Goal: Task Accomplishment & Management: Use online tool/utility

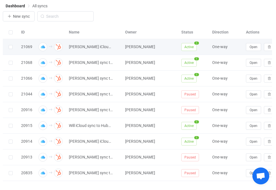
scroll to position [27, 0]
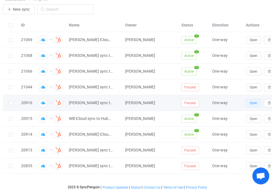
click at [249, 103] on button "Open" at bounding box center [253, 103] width 15 height 8
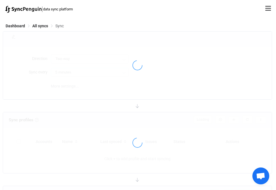
type input "iCloud → HubSpot"
type input "10 minutes"
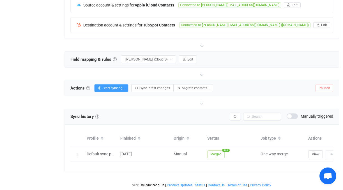
scroll to position [136, 0]
click at [186, 58] on icon "button" at bounding box center [184, 59] width 3 height 3
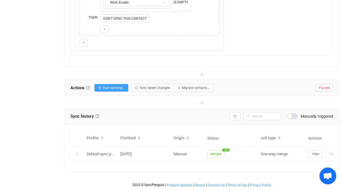
scroll to position [533, 0]
click at [115, 84] on button "Start syncing…" at bounding box center [111, 88] width 34 height 8
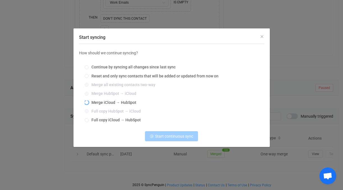
click at [111, 102] on span "Merge iCloud → HubSpot" at bounding box center [113, 102] width 48 height 4
click at [89, 102] on input "Merge iCloud → HubSpot" at bounding box center [87, 102] width 4 height 4
radio input "true"
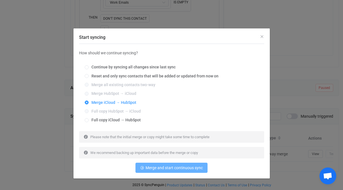
click at [172, 165] on span "Merge and start continuous sync" at bounding box center [174, 167] width 57 height 4
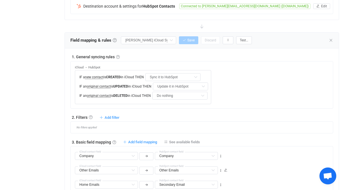
scroll to position [154, 0]
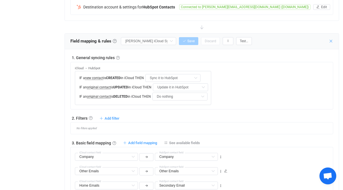
click at [276, 40] on icon at bounding box center [331, 41] width 4 height 4
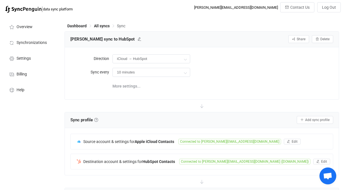
scroll to position [0, 0]
click at [163, 68] on input "10 minutes" at bounding box center [152, 72] width 78 height 9
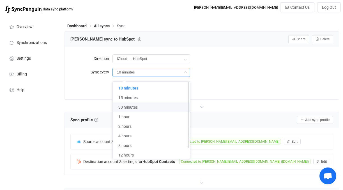
click at [163, 109] on li "30 minutes" at bounding box center [151, 107] width 77 height 10
type input "30 minutes"
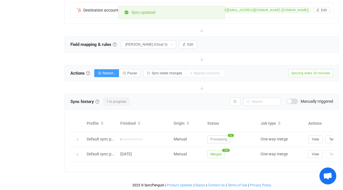
scroll to position [151, 0]
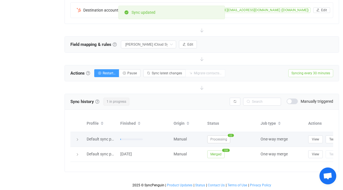
click at [74, 137] on div at bounding box center [77, 139] width 8 height 6
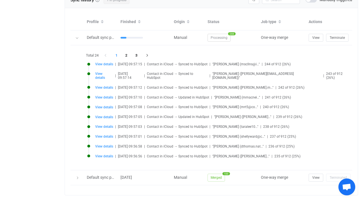
scroll to position [252, 0]
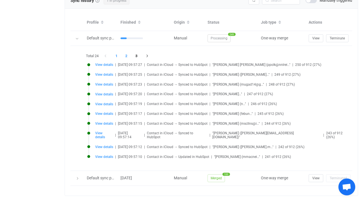
click at [126, 55] on li "2" at bounding box center [126, 56] width 10 height 8
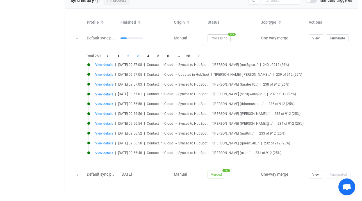
click at [139, 54] on li "3" at bounding box center [138, 56] width 10 height 8
click at [119, 55] on li "1" at bounding box center [118, 56] width 10 height 8
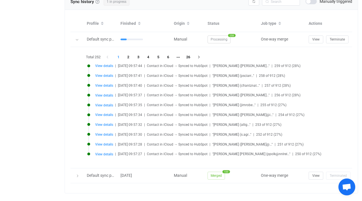
scroll to position [248, 0]
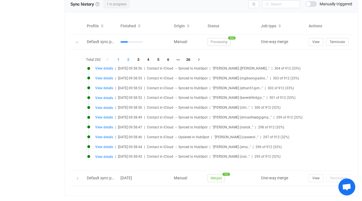
click at [129, 59] on li "2" at bounding box center [128, 60] width 10 height 8
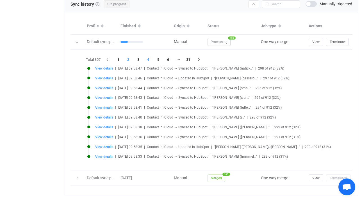
click at [149, 57] on li "4" at bounding box center [148, 60] width 10 height 8
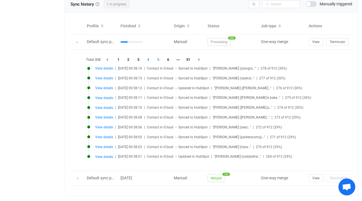
click at [158, 60] on li "5" at bounding box center [158, 60] width 10 height 8
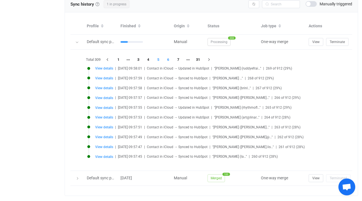
click at [169, 59] on li "6" at bounding box center [168, 60] width 10 height 8
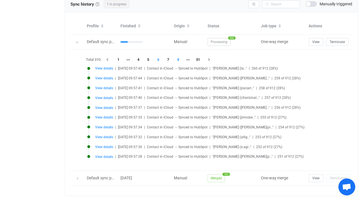
click at [179, 59] on li "8" at bounding box center [178, 60] width 10 height 8
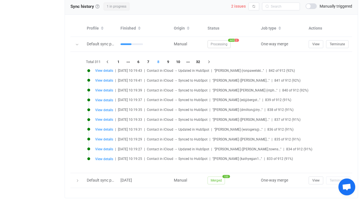
scroll to position [242, 0]
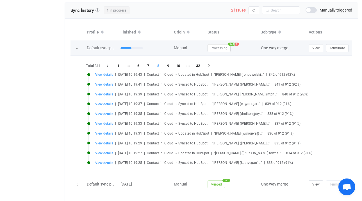
click at [236, 43] on span "2" at bounding box center [237, 43] width 4 height 3
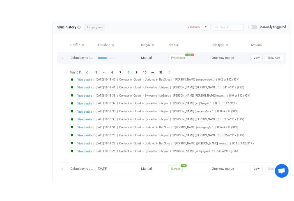
scroll to position [140, 0]
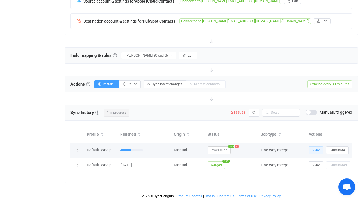
click at [276, 149] on span "View" at bounding box center [315, 150] width 7 height 4
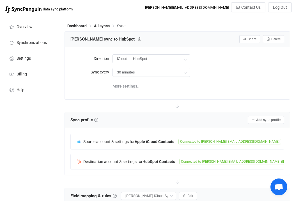
scroll to position [0, 0]
click at [104, 26] on span "All syncs" at bounding box center [102, 26] width 16 height 4
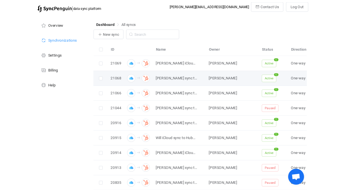
scroll to position [11, 0]
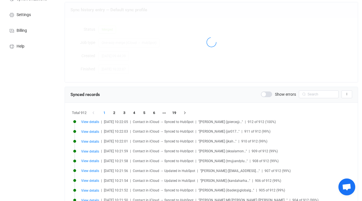
scroll to position [617, 0]
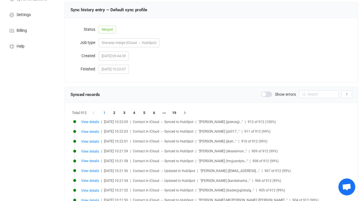
click at [271, 95] on span at bounding box center [266, 94] width 11 height 6
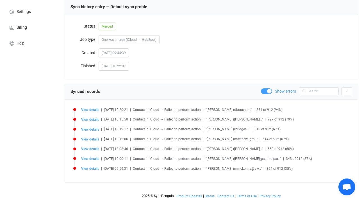
scroll to position [47, 0]
click at [101, 111] on div "View details | [DATE] 10:20:21 | Contact in iCloud → Failed to perform action |…" at bounding box center [216, 109] width 271 height 4
click at [92, 110] on span "View details" at bounding box center [90, 110] width 18 height 4
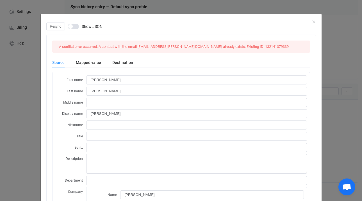
scroll to position [0, 0]
click at [313, 24] on div "Resync Show JSON" at bounding box center [181, 26] width 270 height 8
click at [313, 23] on div "Resync Show JSON" at bounding box center [181, 26] width 270 height 8
click at [313, 21] on icon "Close" at bounding box center [313, 22] width 4 height 4
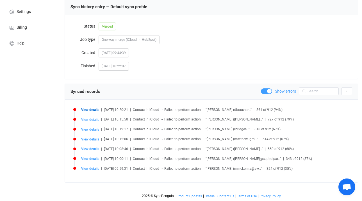
click at [97, 118] on span "View details" at bounding box center [90, 119] width 18 height 4
type input "[PERSON_NAME]"
type input "[PERSON_NAME][EMAIL_ADDRESS][DOMAIN_NAME]"
type input "c48378eb-8b0e-4776-b38a-c0bd05d20b55.vcf"
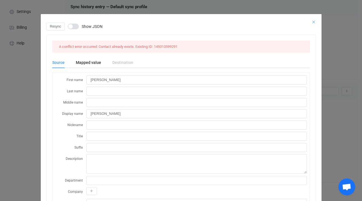
click at [316, 21] on icon "Close" at bounding box center [313, 22] width 4 height 4
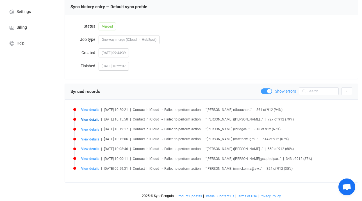
scroll to position [47, 0]
click at [267, 89] on span at bounding box center [266, 91] width 11 height 6
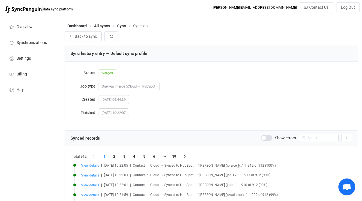
scroll to position [0, 0]
click at [122, 27] on span "Sync" at bounding box center [121, 26] width 9 height 4
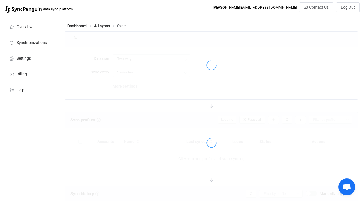
type input "iCloud → HubSpot"
type input "30 minutes"
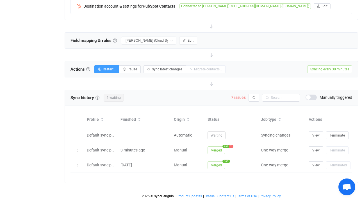
scroll to position [155, 0]
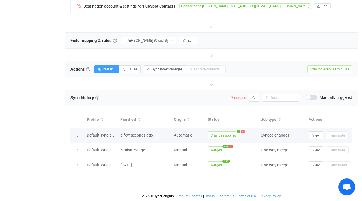
click at [228, 133] on span "Changes applied" at bounding box center [224, 135] width 32 height 8
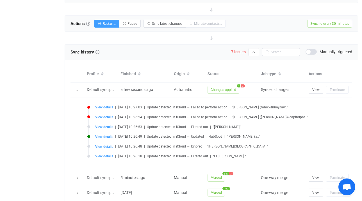
scroll to position [203, 0]
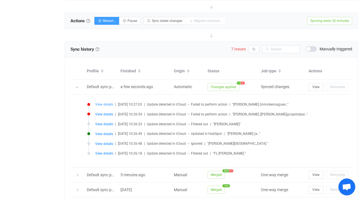
click at [108, 103] on span "View details" at bounding box center [104, 104] width 18 height 4
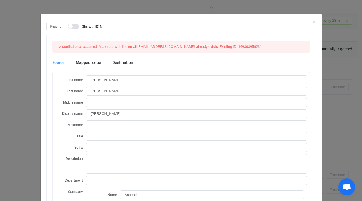
scroll to position [0, 0]
click at [315, 21] on icon "Close" at bounding box center [313, 22] width 4 height 4
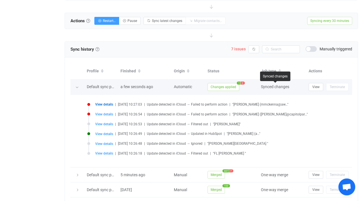
scroll to position [209, 0]
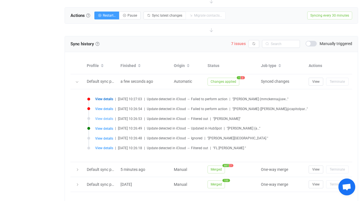
click at [111, 119] on span "View details" at bounding box center [104, 119] width 18 height 4
type input "[PERSON_NAME]"
type input "[PHONE_NUMBER]"
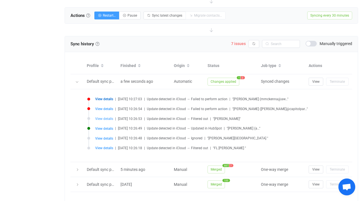
type input "MjhGNjVGNzgtQkE2MC00QkFCLTk1RjktMTdGNjVENjY5RjUw.vcf"
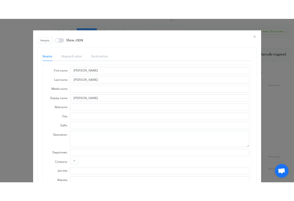
scroll to position [0, 0]
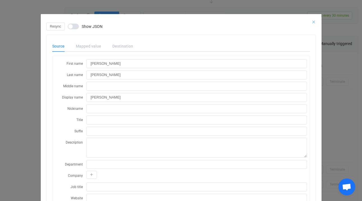
click at [313, 21] on icon "Close" at bounding box center [313, 22] width 4 height 4
